Goal: Find specific page/section: Find specific page/section

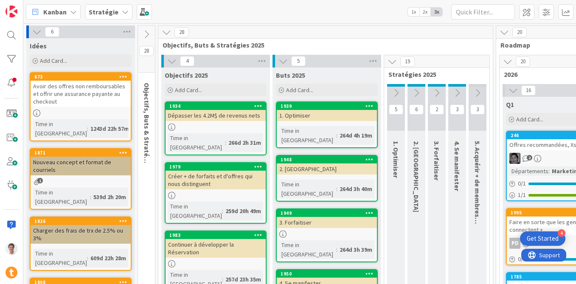
scroll to position [11, 798]
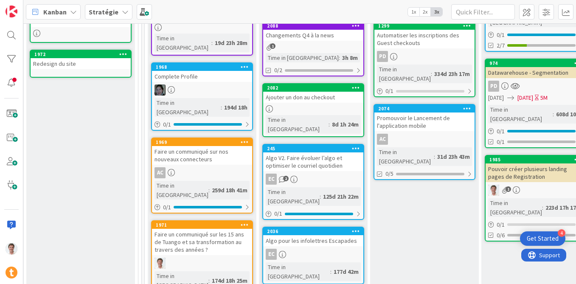
scroll to position [216, 587]
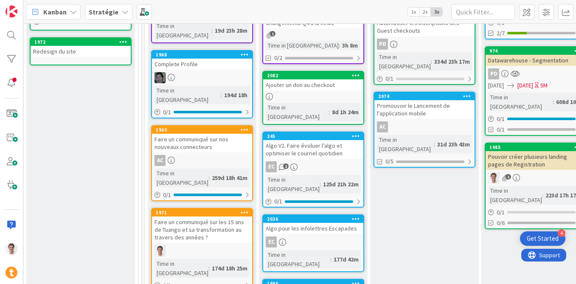
click at [202, 134] on div "Faire un communiqué sur nos nouveaux connecteurs" at bounding box center [202, 143] width 100 height 19
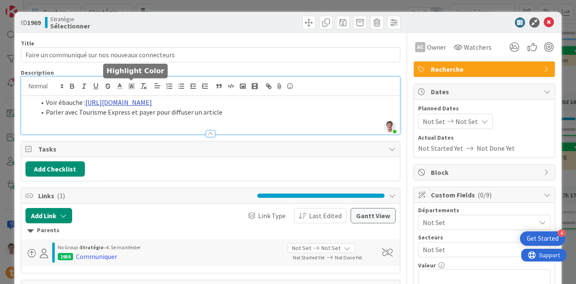
click at [132, 89] on div "Jerome Guidollet just joined Voir ébauche : https://docs.google.com/document/d/…" at bounding box center [210, 105] width 379 height 57
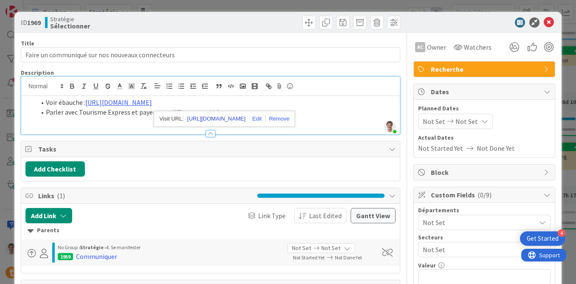
click at [214, 123] on link "https://docs.google.com/document/d/1aP8eq3fyYc2wVNNYXWYoy9FqzWQoTk0vzQMvZ-yw72Y…" at bounding box center [216, 118] width 58 height 11
click at [547, 21] on icon at bounding box center [549, 22] width 10 height 10
